Goal: Information Seeking & Learning: Check status

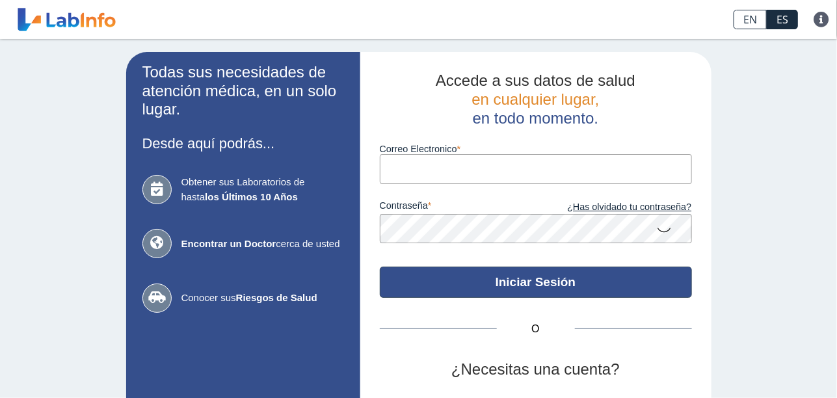
type input "[EMAIL_ADDRESS][DOMAIN_NAME]"
click at [482, 282] on button "Iniciar Sesión" at bounding box center [536, 282] width 312 height 31
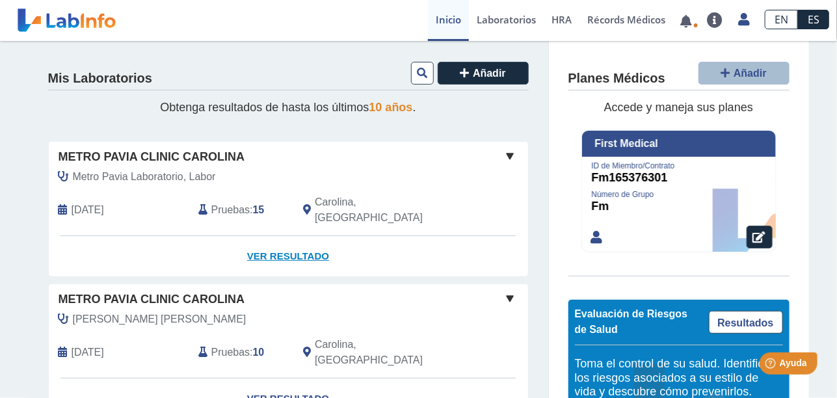
click at [284, 236] on link "Ver Resultado" at bounding box center [289, 256] width 480 height 41
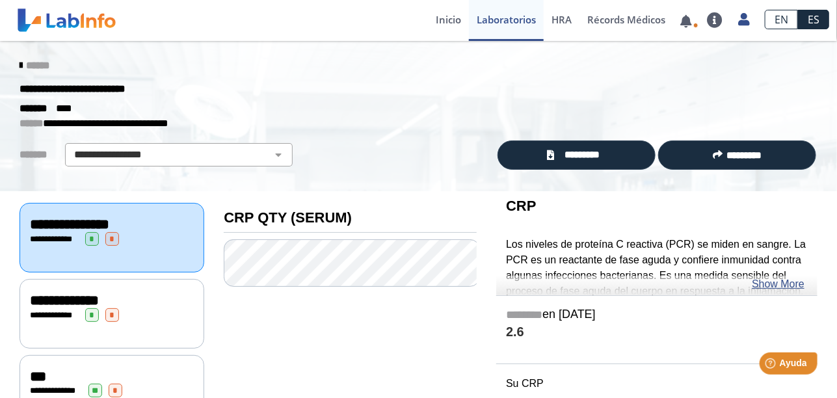
click at [75, 316] on div "**********" at bounding box center [112, 315] width 164 height 14
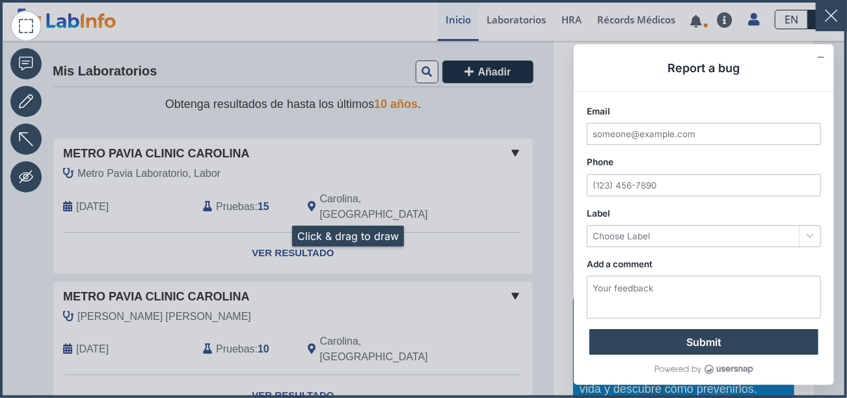
click at [277, 236] on icon at bounding box center [423, 199] width 847 height 398
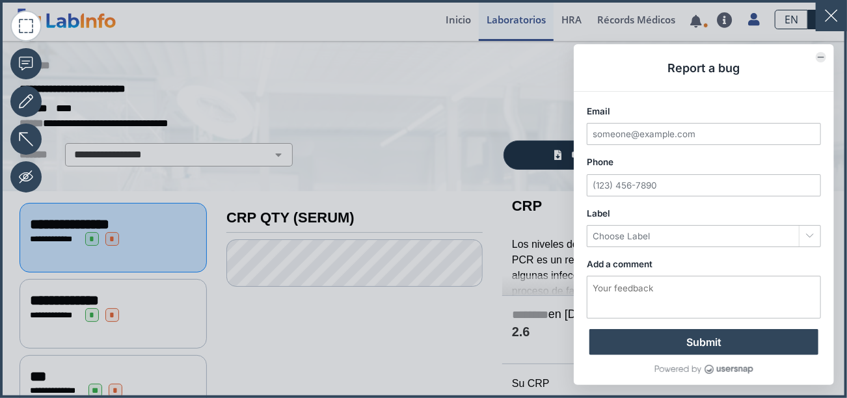
click at [818, 58] on icon "Collapse form" at bounding box center [821, 57] width 7 height 7
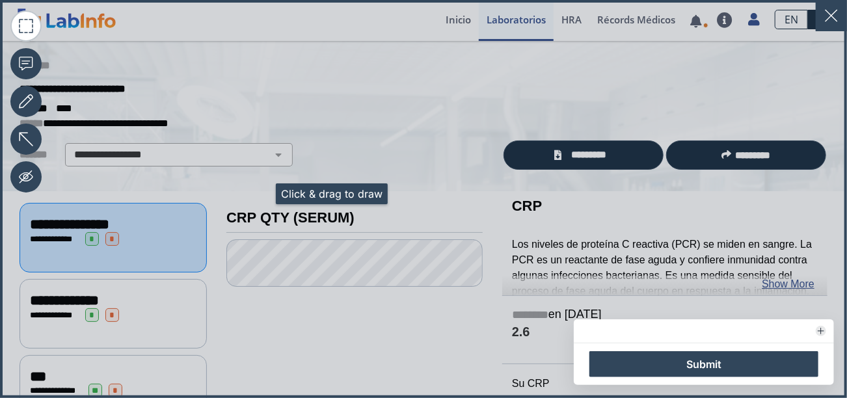
scroll to position [3, 0]
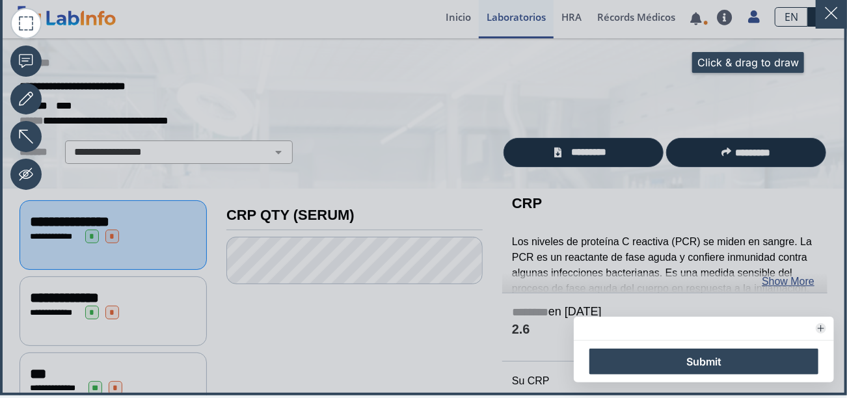
click at [677, 65] on icon at bounding box center [423, 196] width 847 height 398
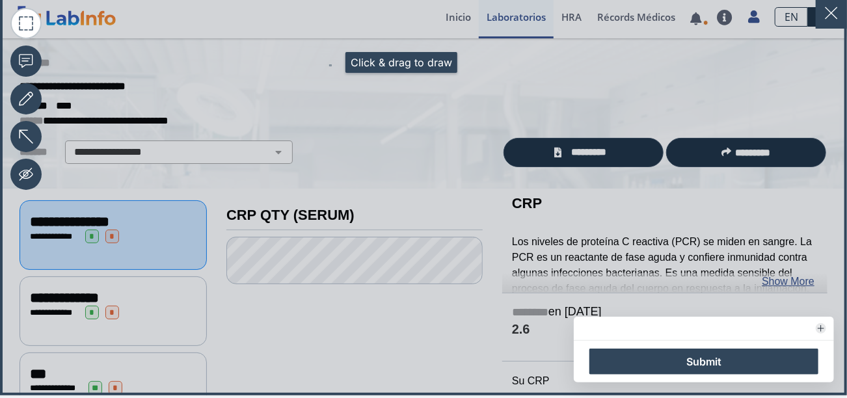
click at [331, 65] on icon at bounding box center [423, 196] width 847 height 398
click at [816, 327] on button "Expand form" at bounding box center [821, 328] width 10 height 10
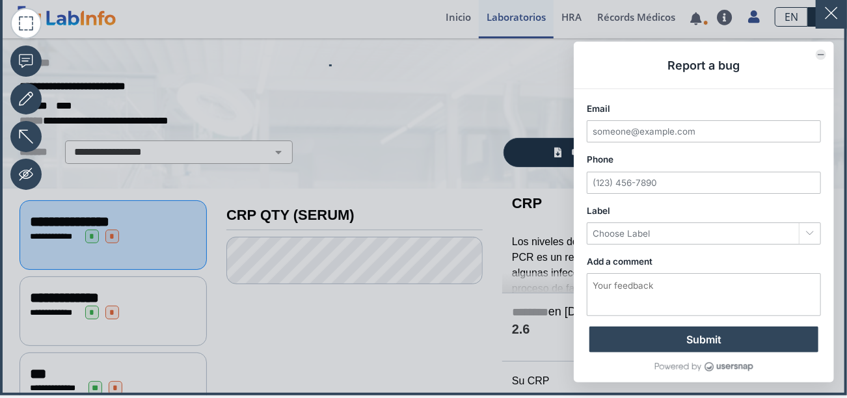
click at [818, 58] on icon "Collapse form" at bounding box center [821, 54] width 7 height 7
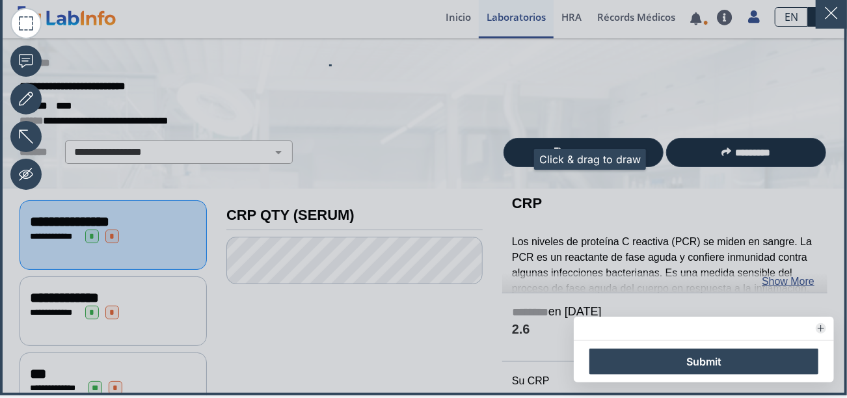
click at [519, 162] on icon at bounding box center [423, 196] width 847 height 398
click at [519, 157] on icon at bounding box center [423, 196] width 847 height 398
click at [396, 353] on icon at bounding box center [423, 196] width 847 height 398
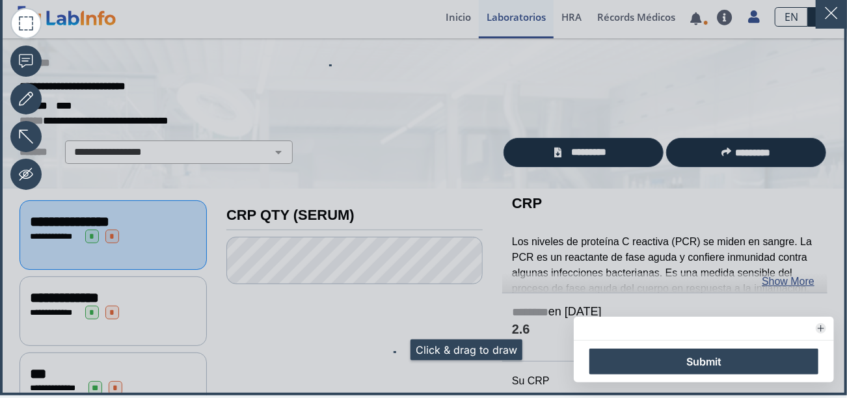
click at [395, 353] on rect at bounding box center [394, 352] width 1 height 1
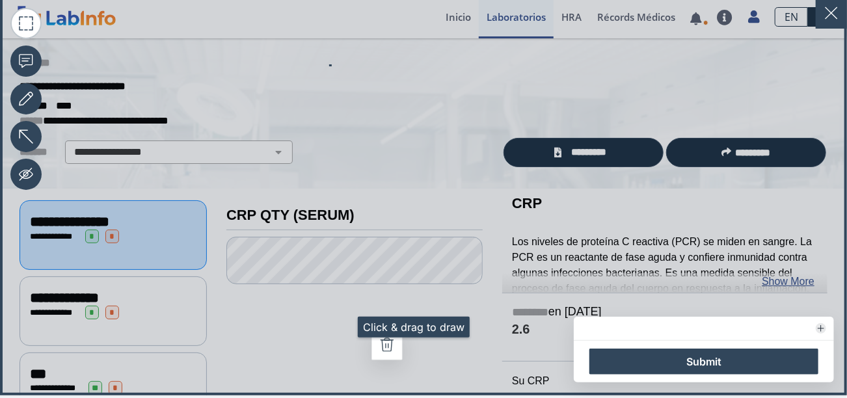
click at [342, 330] on icon at bounding box center [423, 196] width 847 height 398
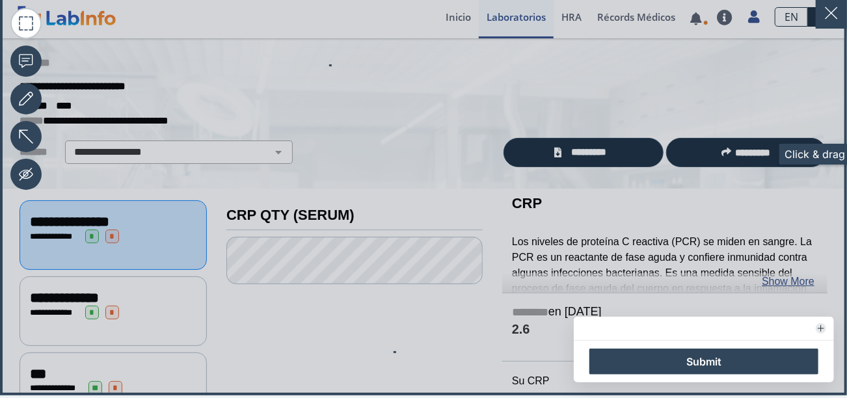
click at [764, 157] on icon at bounding box center [423, 196] width 847 height 398
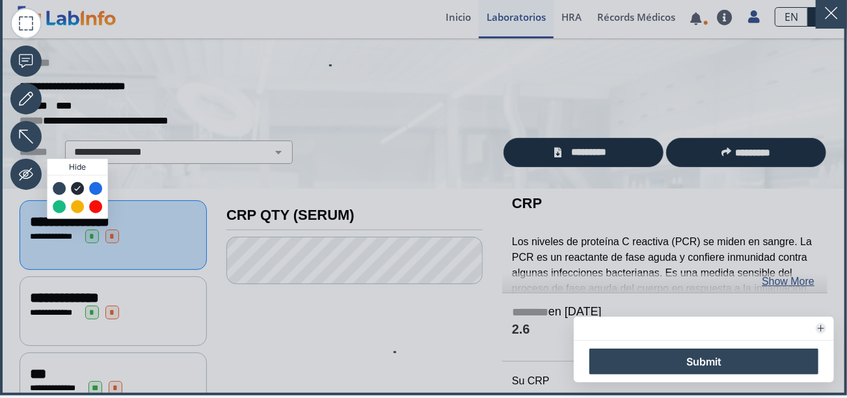
click at [29, 174] on label at bounding box center [25, 174] width 31 height 31
click at [26, 174] on input "Hide" at bounding box center [26, 174] width 0 height 0
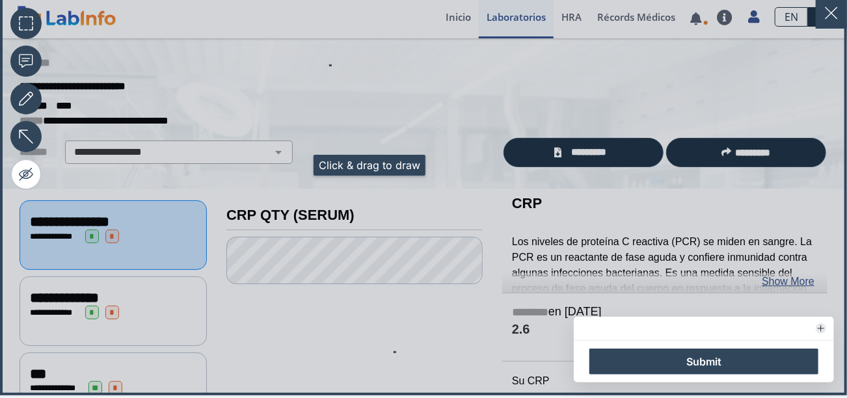
click at [298, 168] on icon at bounding box center [423, 196] width 847 height 398
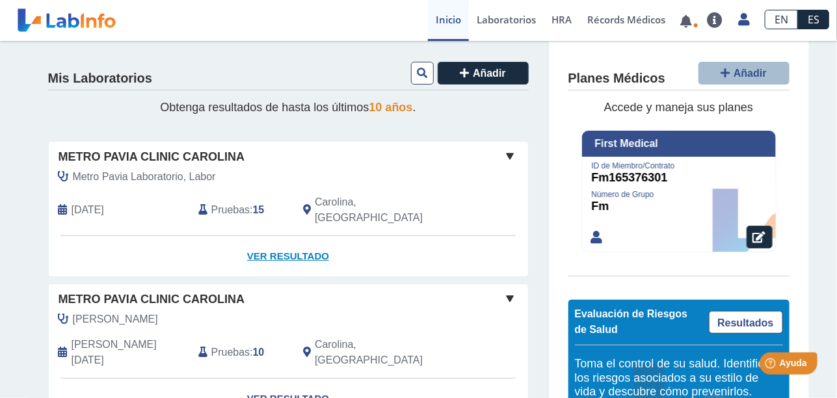
click at [272, 238] on link "Ver Resultado" at bounding box center [289, 256] width 480 height 41
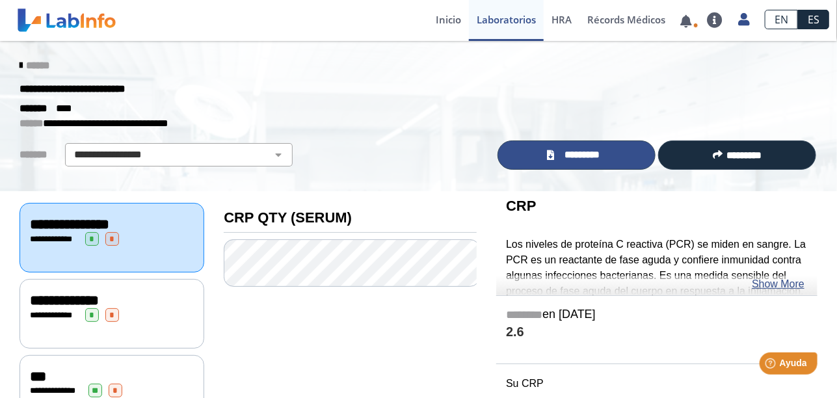
click at [538, 152] on link "*********" at bounding box center [577, 155] width 158 height 29
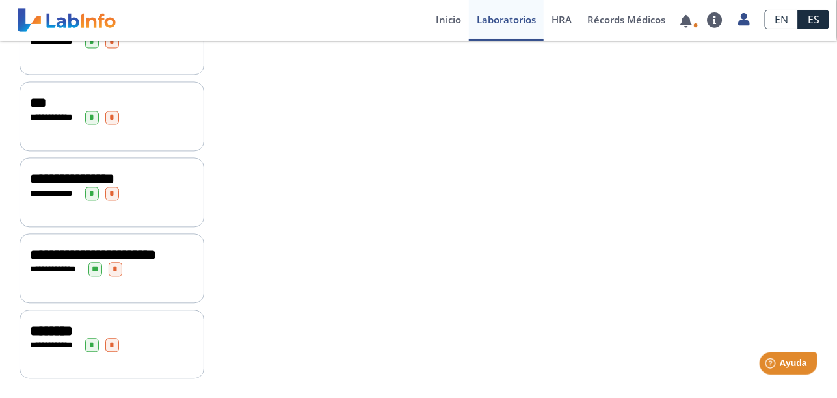
scroll to position [993, 0]
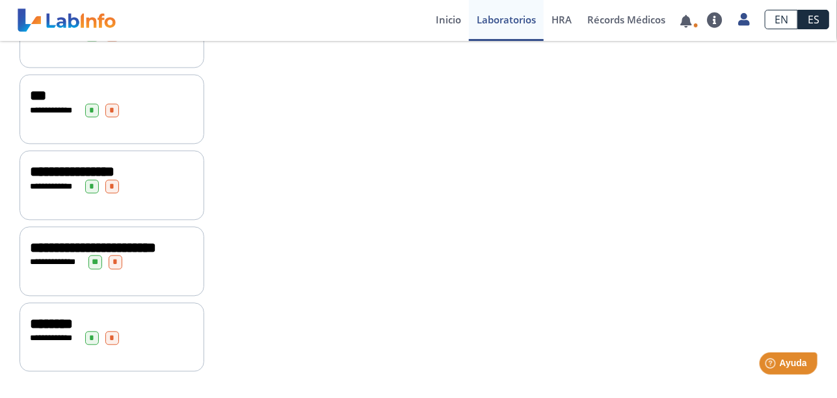
click at [35, 323] on span "********" at bounding box center [51, 324] width 43 height 14
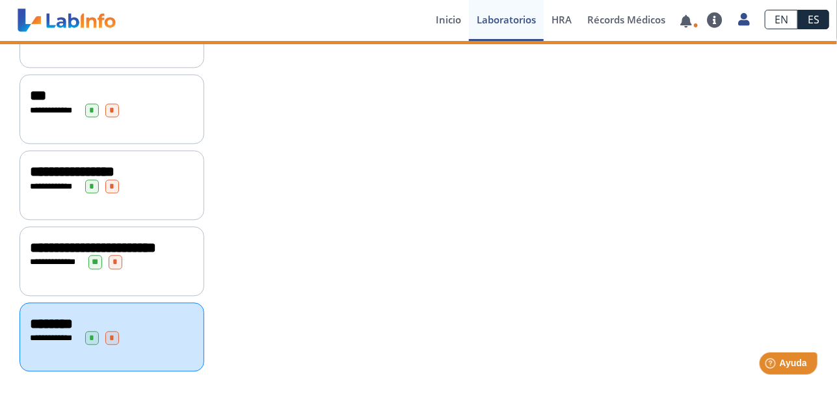
click at [35, 323] on span "********" at bounding box center [51, 324] width 43 height 14
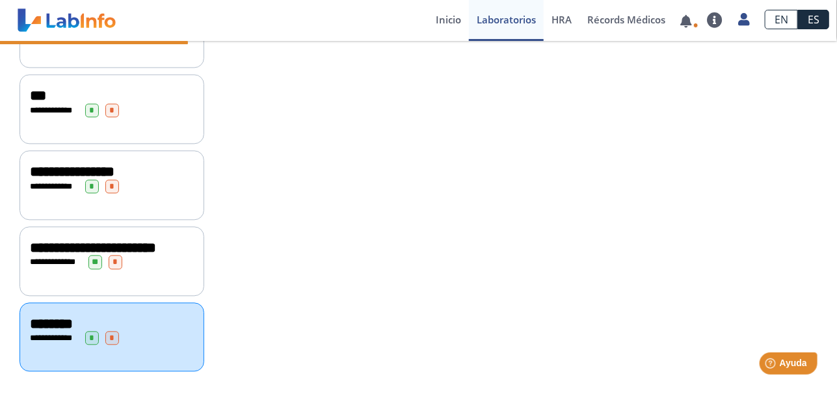
click at [153, 323] on div "********" at bounding box center [112, 324] width 164 height 16
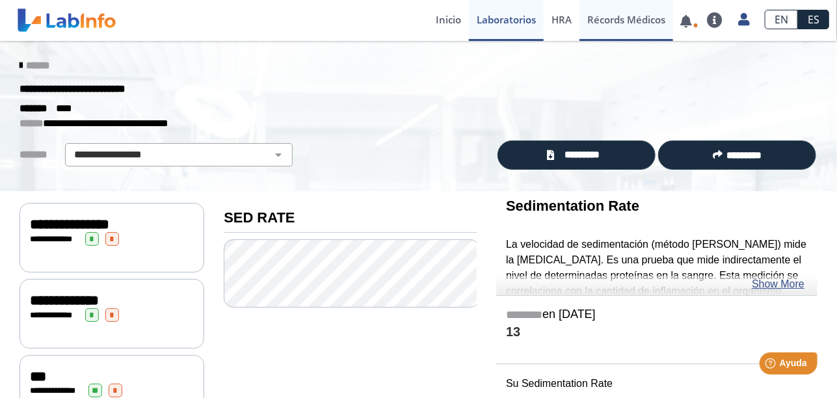
click at [655, 20] on link "Récords Médicos" at bounding box center [627, 20] width 94 height 41
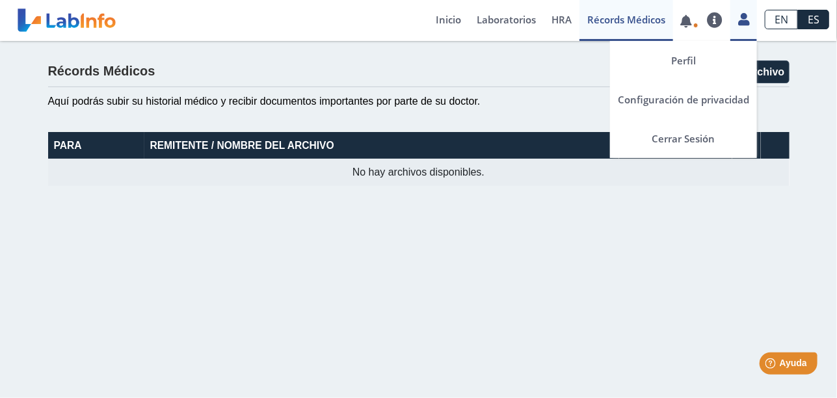
click at [744, 24] on icon at bounding box center [744, 19] width 11 height 10
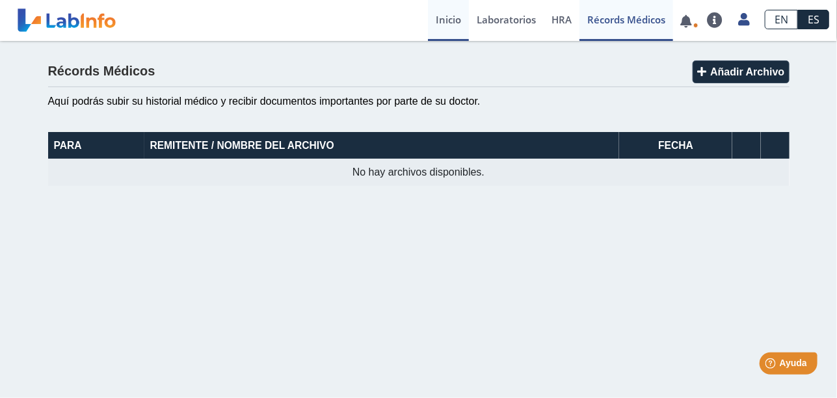
click at [448, 15] on link "Inicio" at bounding box center [448, 20] width 41 height 41
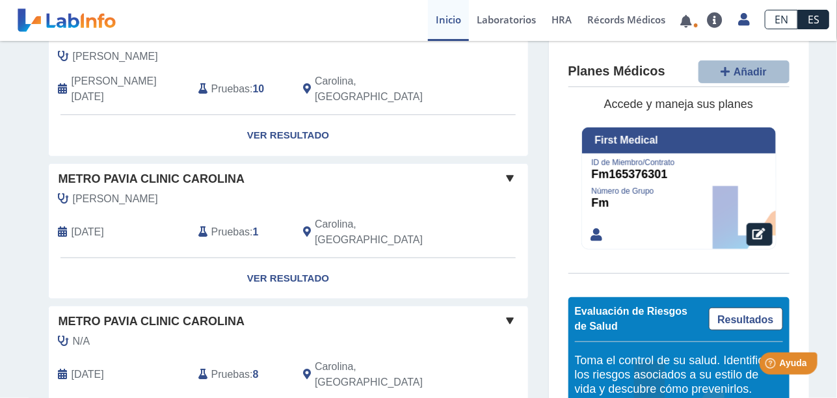
scroll to position [455, 0]
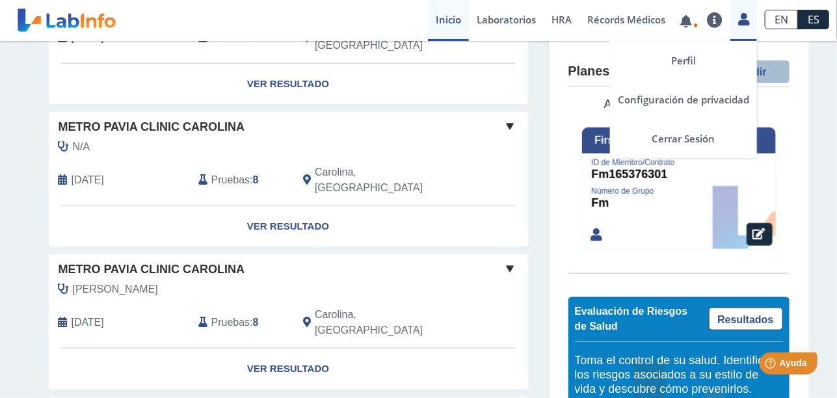
click at [744, 21] on icon at bounding box center [744, 19] width 11 height 10
click at [664, 132] on link "Cerrar Sesión" at bounding box center [683, 138] width 147 height 39
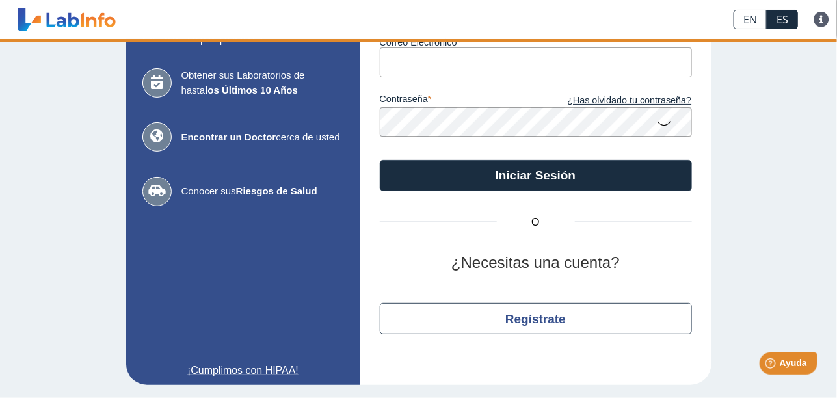
scroll to position [106, 0]
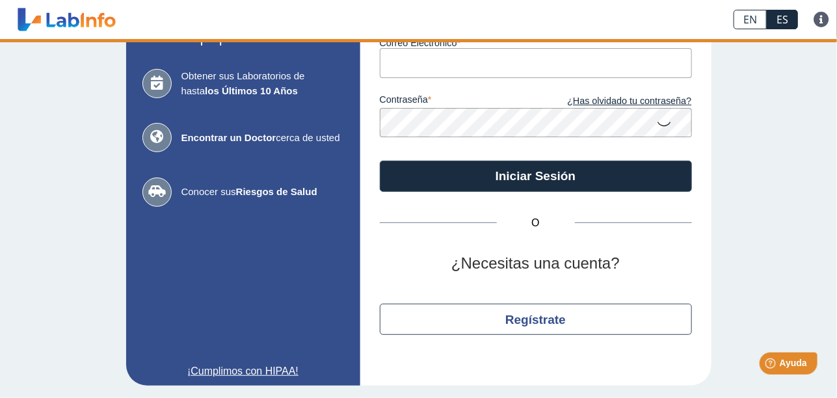
type input "[EMAIL_ADDRESS][DOMAIN_NAME]"
